Goal: Book appointment/travel/reservation

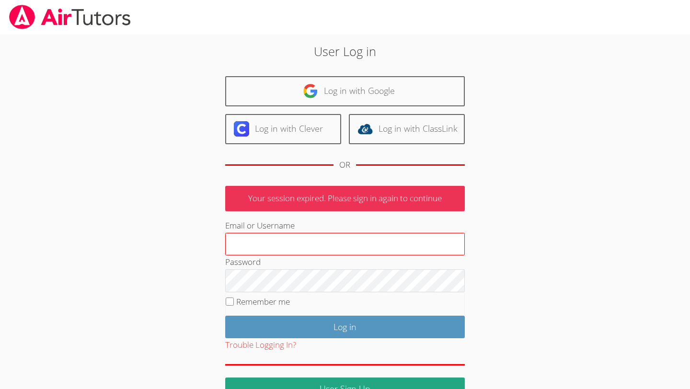
click at [336, 245] on input "Email or Username" at bounding box center [344, 244] width 239 height 23
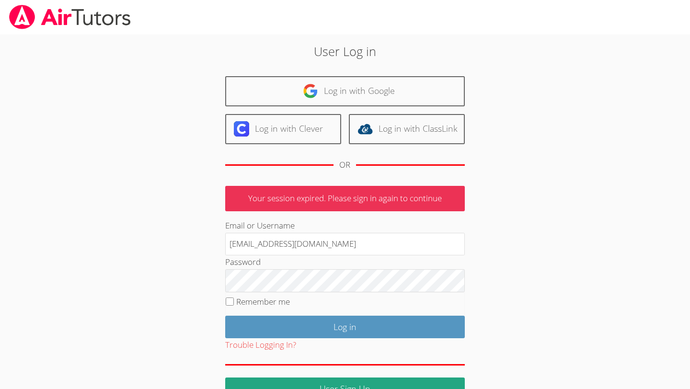
type input "[EMAIL_ADDRESS][DOMAIN_NAME]"
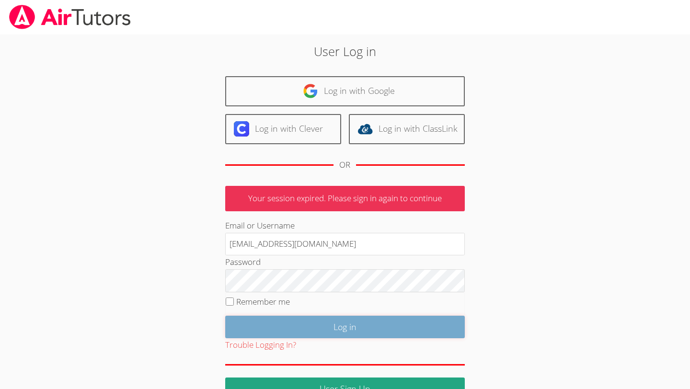
click at [314, 327] on input "Log in" at bounding box center [344, 327] width 239 height 23
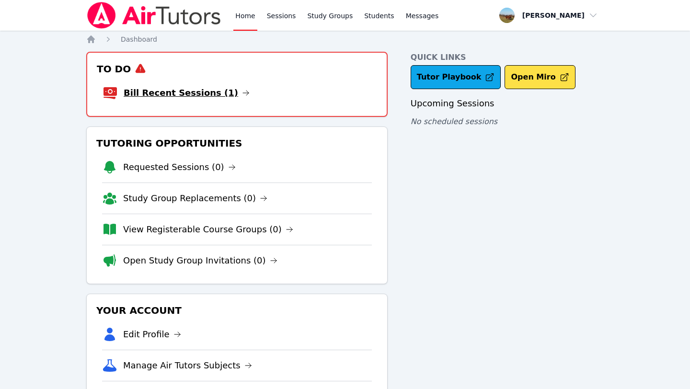
click at [208, 95] on link "Bill Recent Sessions (1)" at bounding box center [187, 92] width 126 height 13
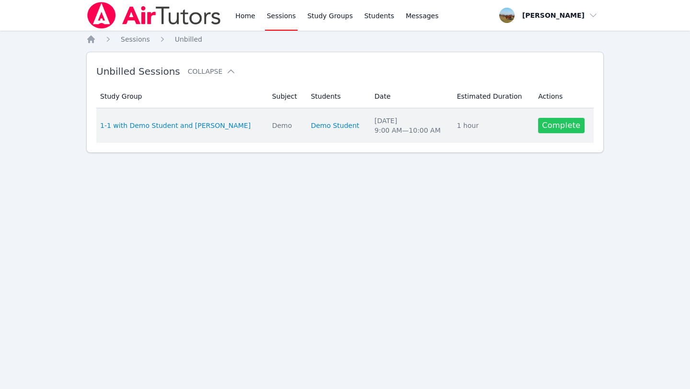
click at [544, 124] on link "Complete" at bounding box center [561, 125] width 46 height 15
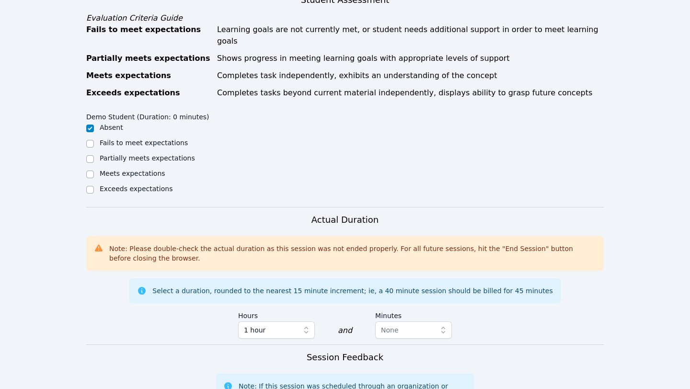
scroll to position [572, 0]
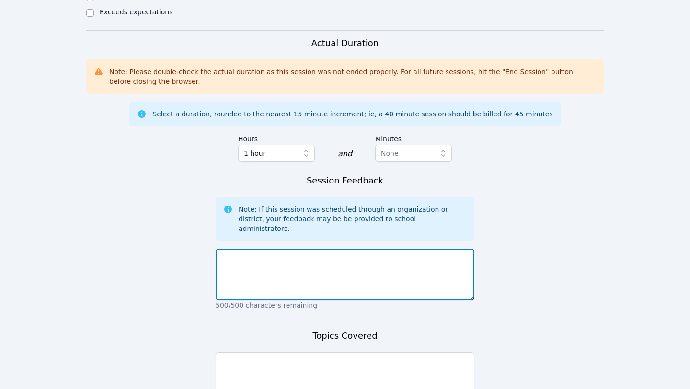
click at [268, 249] on textarea at bounding box center [345, 275] width 259 height 52
type textarea "demo"
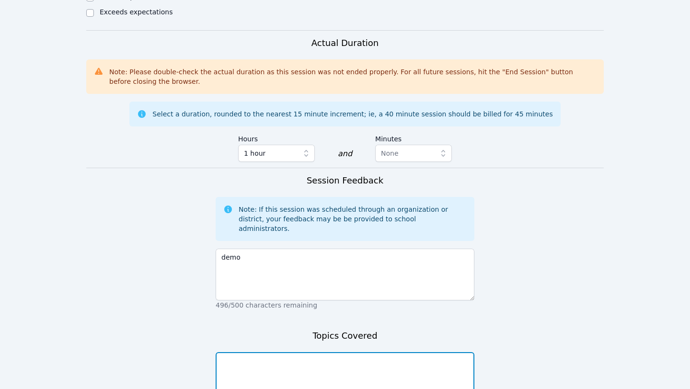
click at [246, 352] on textarea at bounding box center [345, 378] width 259 height 52
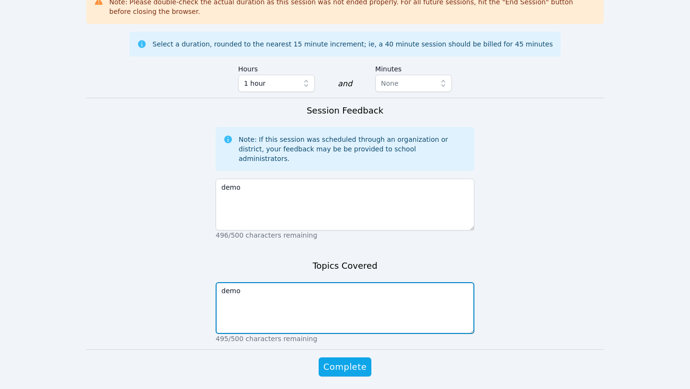
scroll to position [643, 0]
type textarea "demo"
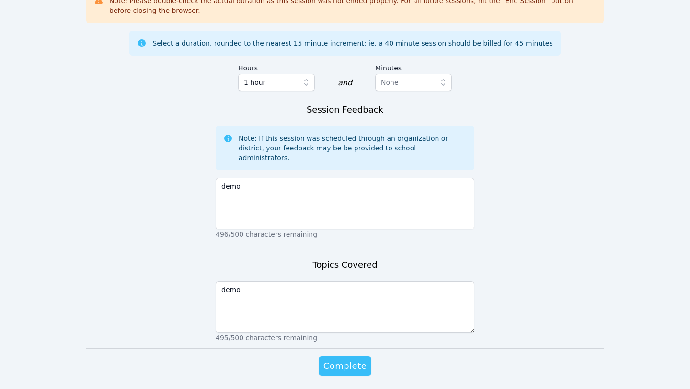
click at [341, 359] on span "Complete" at bounding box center [344, 365] width 43 height 13
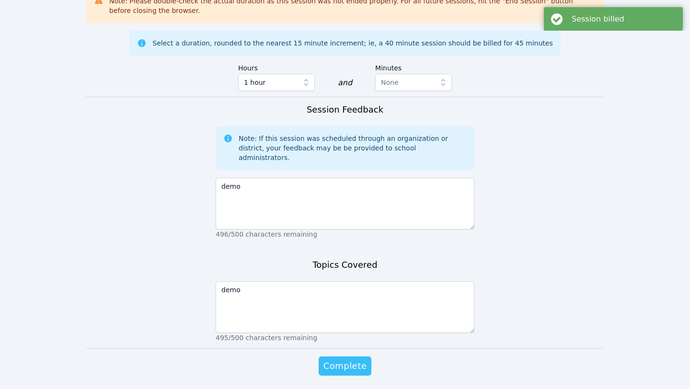
scroll to position [0, 0]
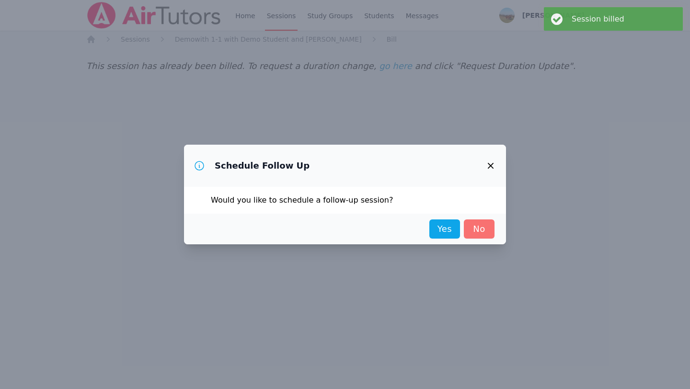
click at [477, 231] on link "No" at bounding box center [479, 228] width 31 height 19
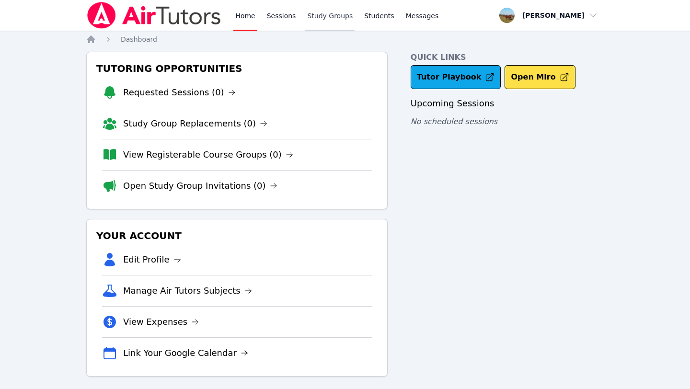
click at [331, 18] on link "Study Groups" at bounding box center [329, 15] width 49 height 31
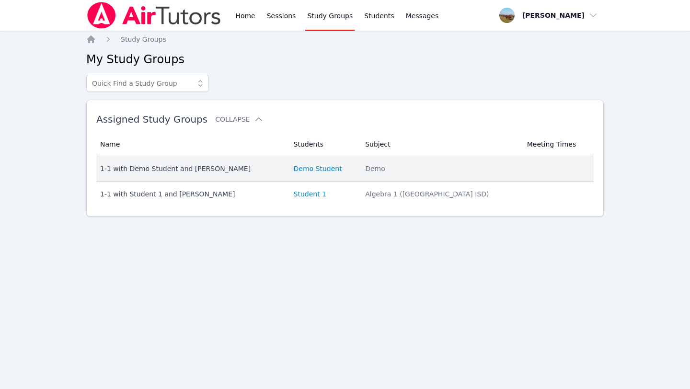
click at [193, 172] on div "1-1 with Demo Student and Megan Rafferty" at bounding box center [191, 169] width 182 height 10
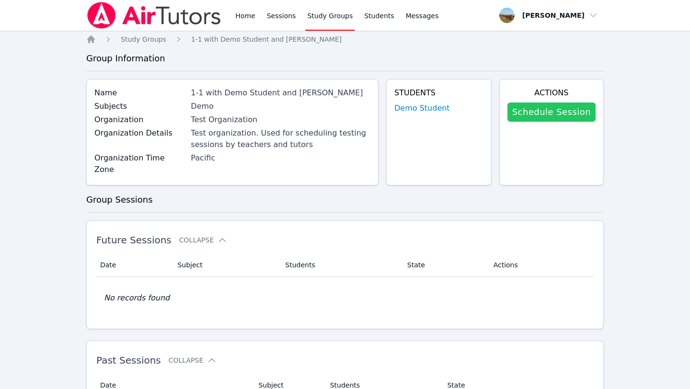
click at [569, 108] on link "Schedule Session" at bounding box center [551, 111] width 88 height 19
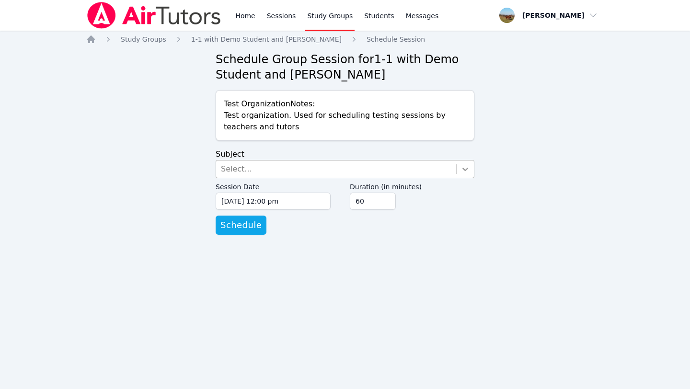
click at [471, 174] on div at bounding box center [464, 168] width 17 height 17
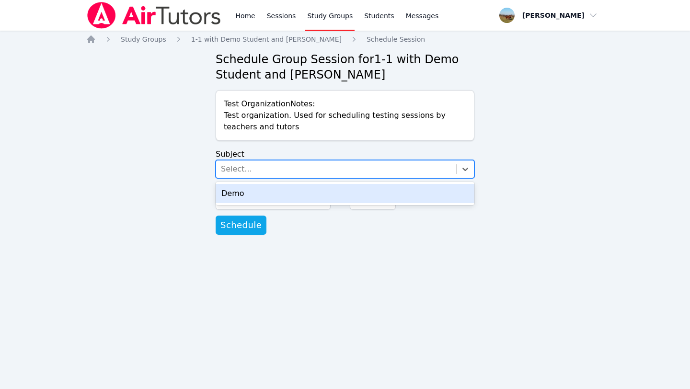
click at [455, 192] on div "Demo" at bounding box center [345, 193] width 259 height 19
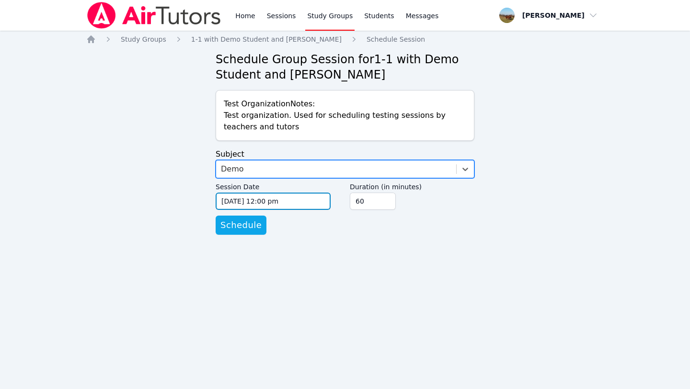
click at [293, 199] on input "09/02/2025 12:00 pm" at bounding box center [273, 201] width 115 height 17
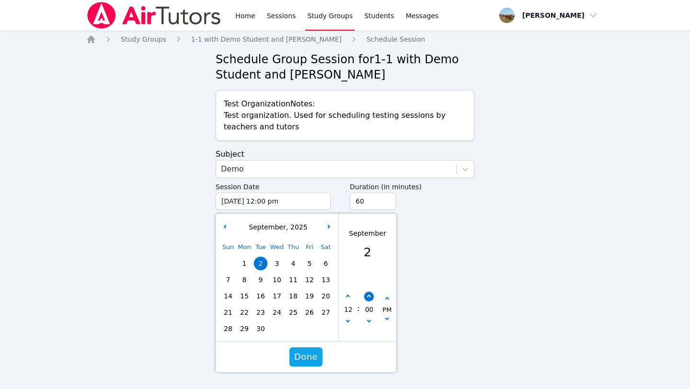
click at [370, 297] on button "button" at bounding box center [369, 297] width 10 height 10
type input "09/02/2025 12:05 pm"
type input "05"
click at [370, 297] on button "button" at bounding box center [369, 297] width 10 height 10
type input "09/02/2025 12:10 pm"
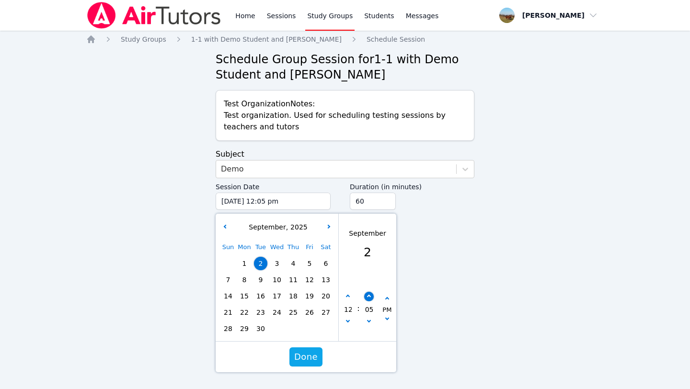
type input "10"
click at [370, 297] on button "button" at bounding box center [369, 297] width 10 height 10
type input "09/02/2025 12:15 pm"
type input "15"
click at [370, 297] on button "button" at bounding box center [369, 297] width 10 height 10
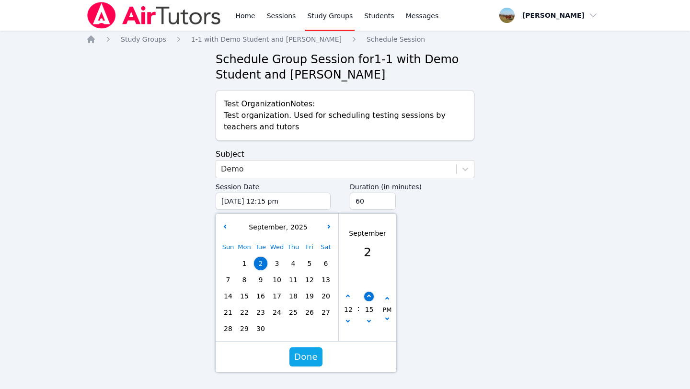
type input "09/02/2025 12:20 pm"
type input "20"
click at [317, 350] on button "Done" at bounding box center [305, 356] width 33 height 19
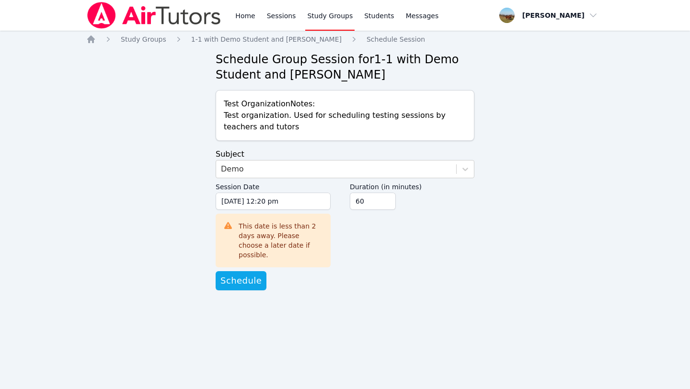
click at [248, 281] on div "Home Study Groups 1-1 with Demo Student and Megan Rafferty Schedule Session Sch…" at bounding box center [344, 171] width 517 height 275
click at [247, 274] on span "Schedule" at bounding box center [240, 280] width 41 height 13
